Goal: Transaction & Acquisition: Subscribe to service/newsletter

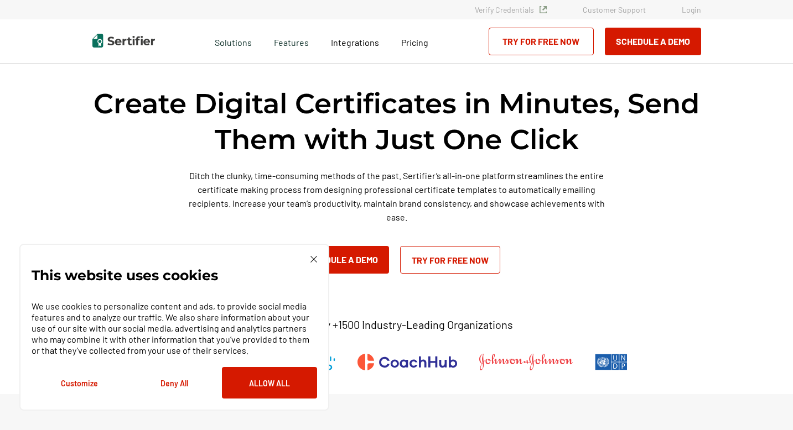
click at [474, 253] on link "Try for Free Now" at bounding box center [450, 260] width 100 height 28
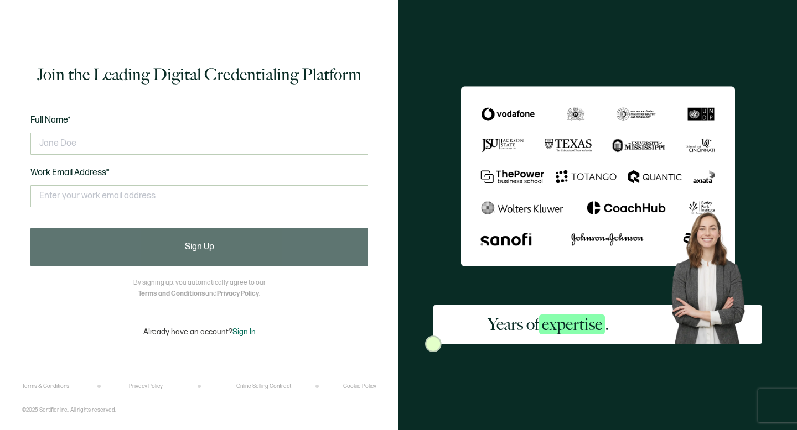
click at [181, 154] on div at bounding box center [198, 143] width 337 height 33
click at [158, 148] on input "text" at bounding box center [198, 144] width 337 height 22
type input "Emily Macisso"
click at [105, 205] on input "text" at bounding box center [198, 196] width 337 height 22
type input "EmilyMacisso@outlook.com"
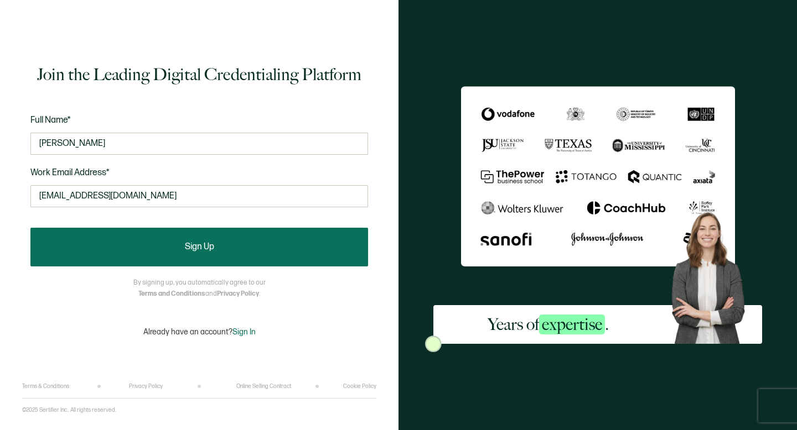
click at [137, 243] on button "Sign Up" at bounding box center [198, 247] width 337 height 39
